Goal: Task Accomplishment & Management: Manage account settings

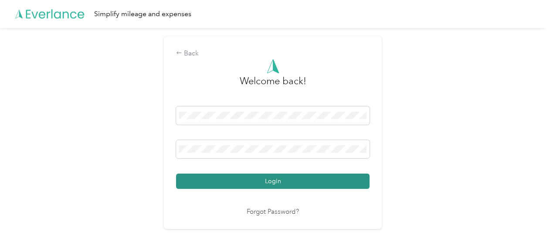
click at [289, 178] on button "Login" at bounding box center [273, 181] width 194 height 15
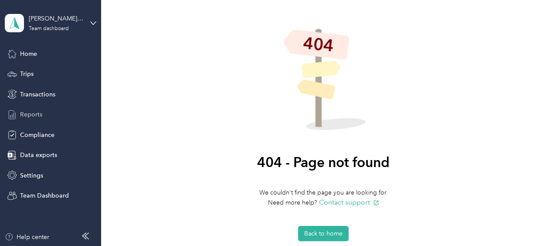
click at [27, 112] on span "Reports" at bounding box center [31, 114] width 22 height 9
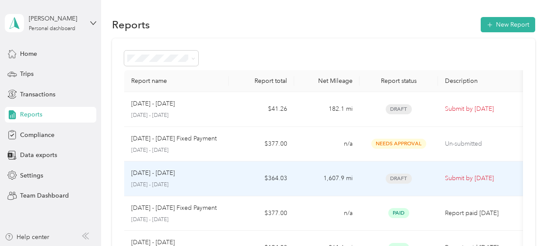
click at [197, 173] on div "[DATE] - [DATE]" at bounding box center [176, 173] width 91 height 10
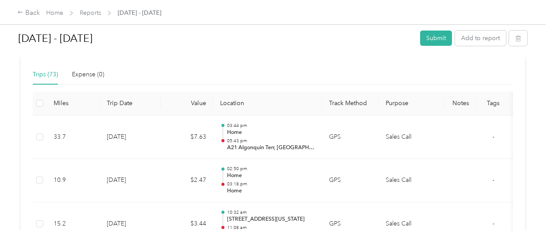
scroll to position [262, 0]
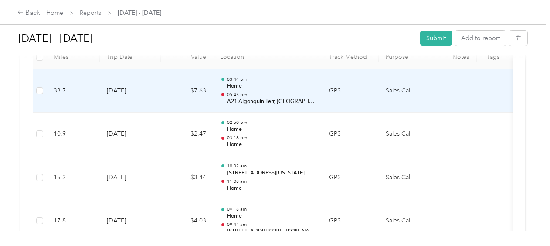
click at [494, 89] on td "-" at bounding box center [493, 91] width 33 height 44
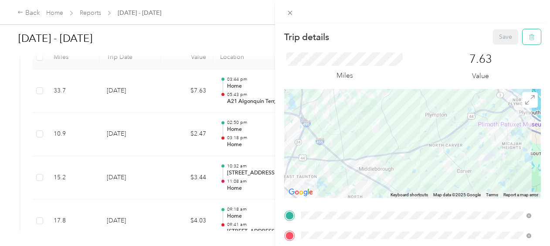
click at [531, 38] on icon "button" at bounding box center [531, 37] width 0 height 2
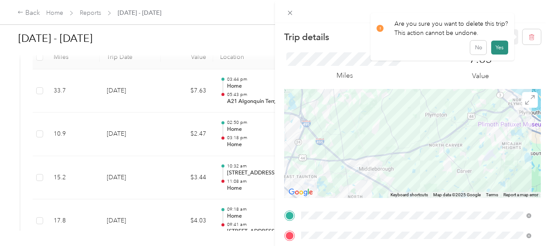
click at [502, 49] on button "Yes" at bounding box center [499, 48] width 17 height 14
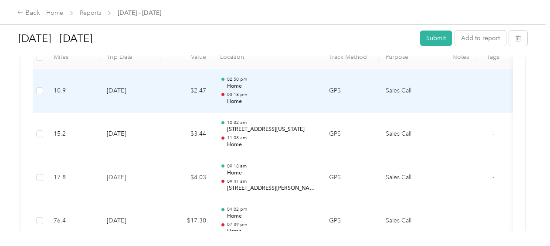
click at [471, 83] on td at bounding box center [460, 91] width 33 height 44
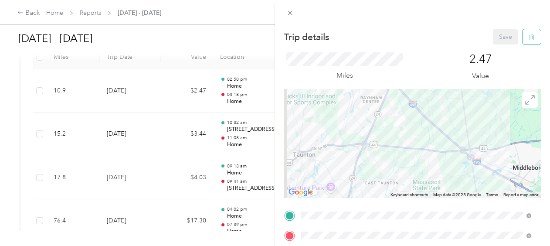
click at [529, 37] on button "button" at bounding box center [532, 36] width 18 height 15
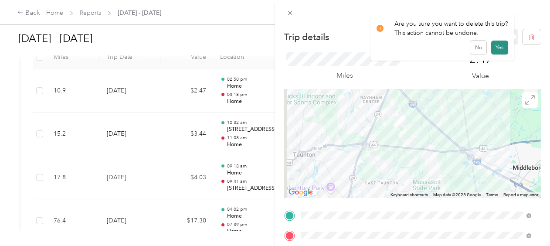
click at [498, 47] on button "Yes" at bounding box center [499, 48] width 17 height 14
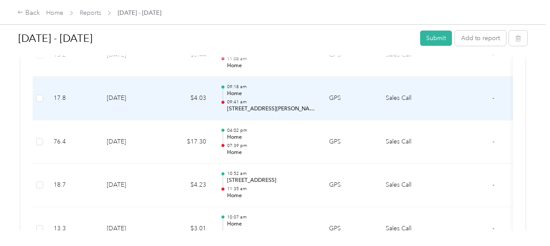
scroll to position [305, 0]
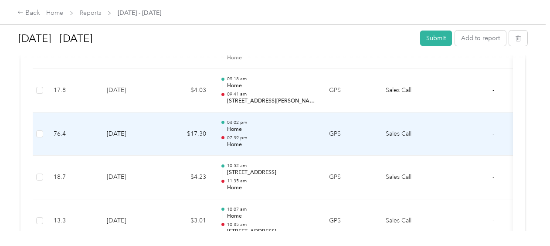
click at [483, 144] on td "-" at bounding box center [493, 134] width 33 height 44
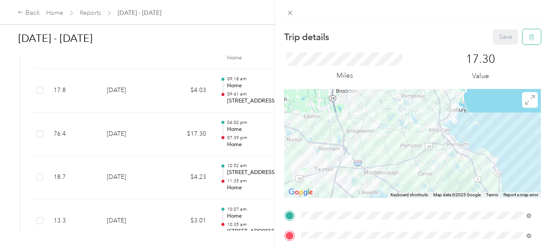
click at [531, 37] on icon "button" at bounding box center [531, 37] width 0 height 2
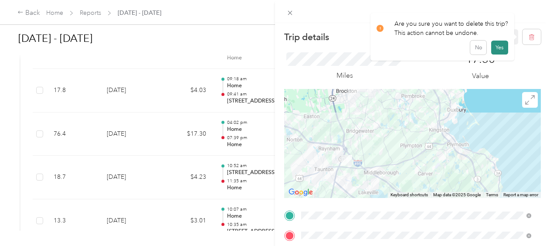
click at [498, 48] on button "Yes" at bounding box center [499, 48] width 17 height 14
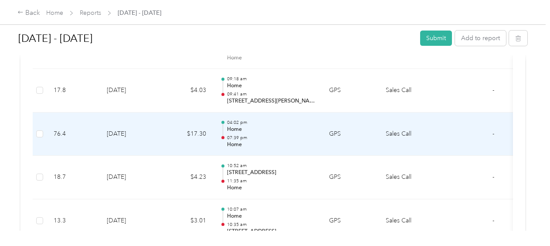
click at [496, 128] on td "-" at bounding box center [493, 134] width 33 height 44
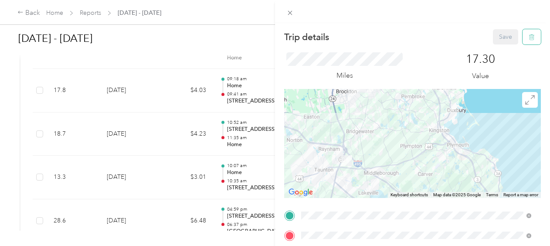
click at [524, 33] on button "button" at bounding box center [532, 36] width 18 height 15
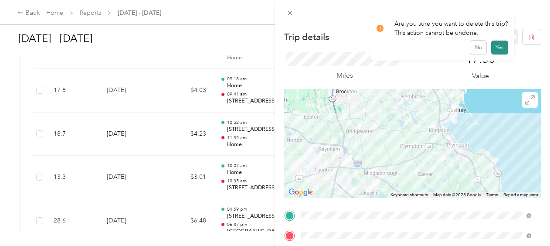
click at [497, 47] on button "Yes" at bounding box center [499, 48] width 17 height 14
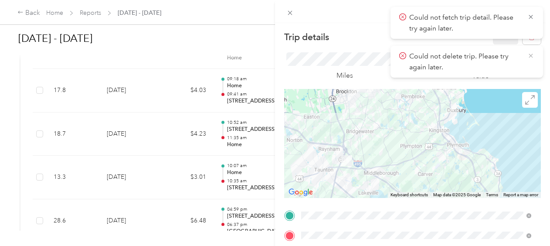
click at [531, 54] on icon at bounding box center [531, 56] width 7 height 8
click at [531, 13] on icon at bounding box center [531, 17] width 7 height 8
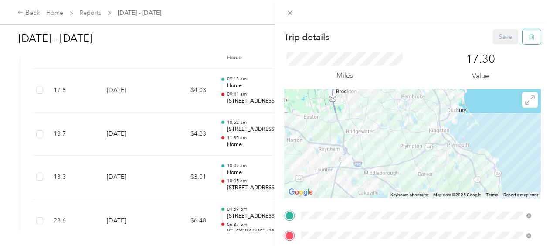
click at [529, 38] on icon "button" at bounding box center [532, 37] width 6 height 6
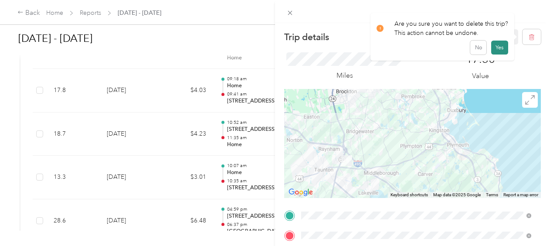
click at [497, 49] on button "Yes" at bounding box center [499, 48] width 17 height 14
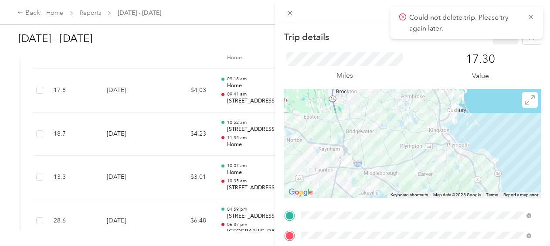
click at [532, 12] on span "Could not delete trip. Please try again later." at bounding box center [466, 22] width 135 height 21
click at [530, 17] on icon at bounding box center [531, 17] width 7 height 8
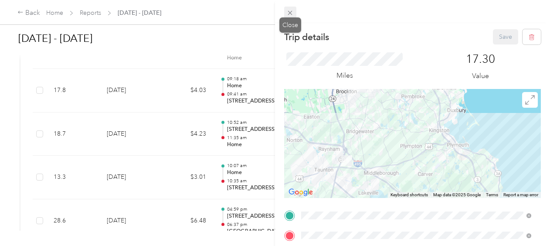
click at [295, 11] on span at bounding box center [290, 13] width 12 height 12
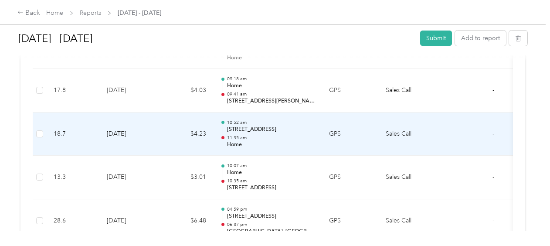
click at [442, 126] on td "Sales Call" at bounding box center [411, 134] width 65 height 44
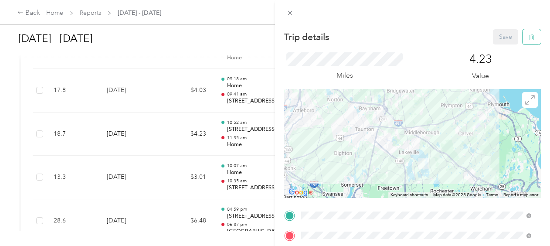
click at [529, 34] on icon "button" at bounding box center [531, 37] width 5 height 6
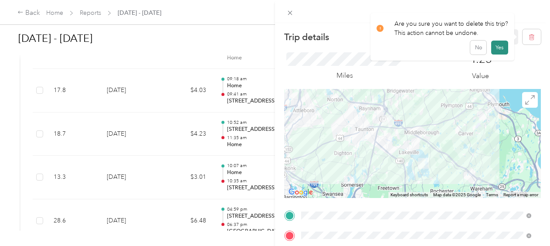
click at [502, 47] on button "Yes" at bounding box center [499, 48] width 17 height 14
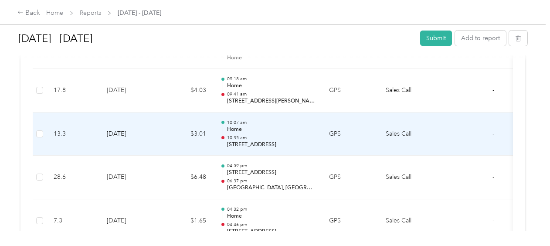
click at [427, 128] on td "Sales Call" at bounding box center [411, 134] width 65 height 44
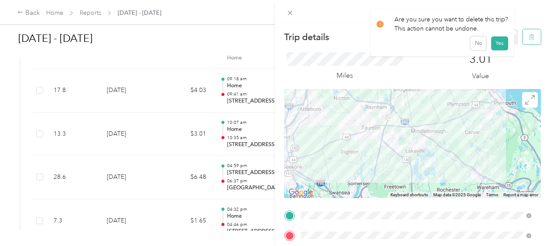
click at [533, 37] on icon "button" at bounding box center [533, 37] width 0 height 2
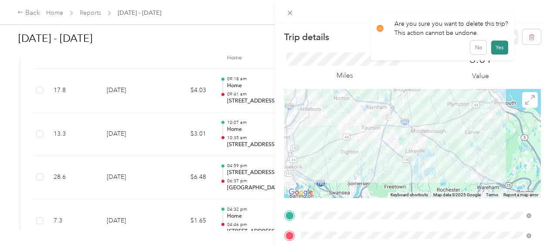
click at [500, 47] on button "Yes" at bounding box center [499, 48] width 17 height 14
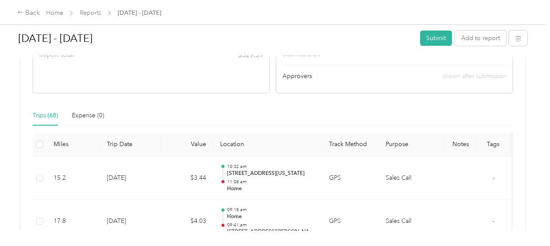
scroll to position [218, 0]
